Goal: Check status

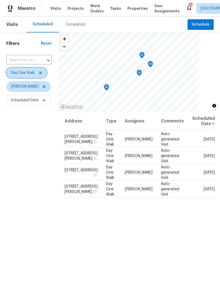
click at [42, 73] on icon at bounding box center [40, 73] width 4 height 4
click at [98, 10] on span "Work Orders" at bounding box center [96, 8] width 13 height 11
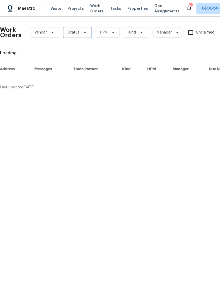
click at [89, 32] on span "Status" at bounding box center [77, 32] width 28 height 11
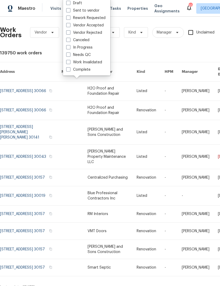
click at [66, 55] on span at bounding box center [68, 54] width 4 height 4
click at [66, 55] on input "Needs QC" at bounding box center [67, 53] width 3 height 3
checkbox input "true"
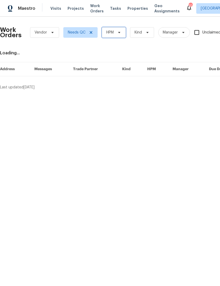
click at [119, 31] on icon at bounding box center [119, 32] width 4 height 4
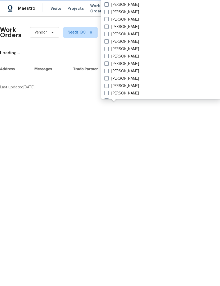
scroll to position [355, 0]
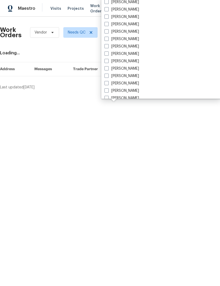
click at [111, 31] on label "[PERSON_NAME]" at bounding box center [121, 31] width 35 height 5
click at [108, 31] on input "[PERSON_NAME]" at bounding box center [105, 30] width 3 height 3
checkbox input "true"
